Goal: Transaction & Acquisition: Purchase product/service

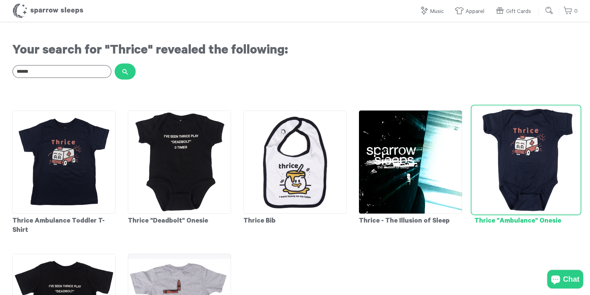
click at [548, 186] on img at bounding box center [525, 159] width 107 height 107
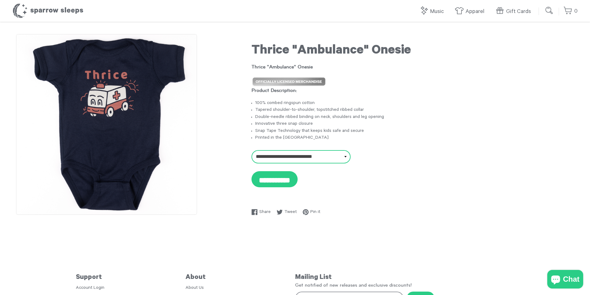
click at [316, 159] on select "**********" at bounding box center [301, 156] width 99 height 13
select select "**********"
click at [252, 150] on select "**********" at bounding box center [301, 156] width 99 height 13
